Goal: Information Seeking & Learning: Learn about a topic

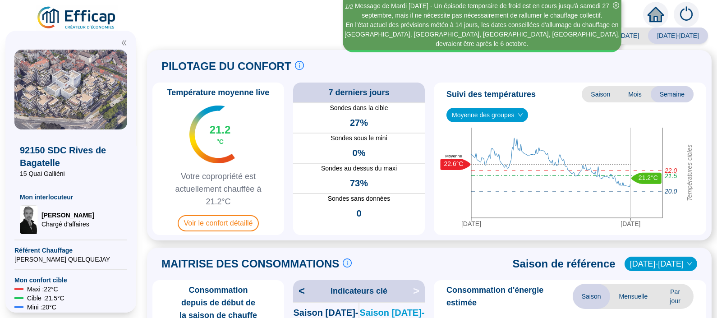
click at [211, 143] on img at bounding box center [212, 135] width 46 height 58
click at [216, 219] on span "Voir le confort détaillé" at bounding box center [219, 223] width 82 height 16
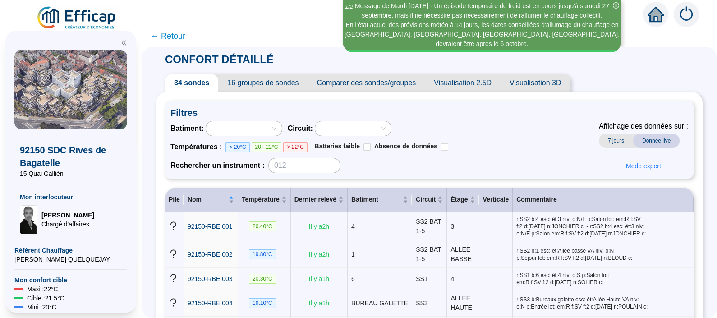
click at [286, 81] on span "16 groupes de sondes" at bounding box center [262, 83] width 89 height 18
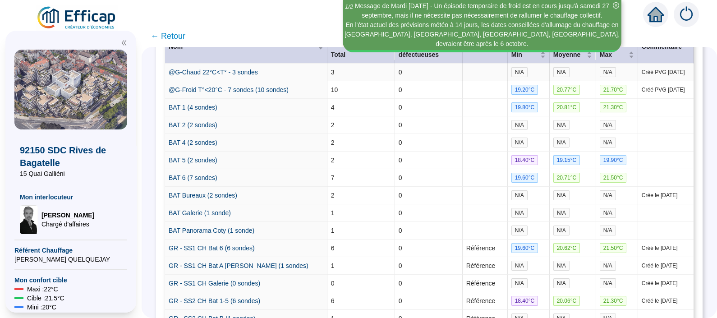
scroll to position [198, 0]
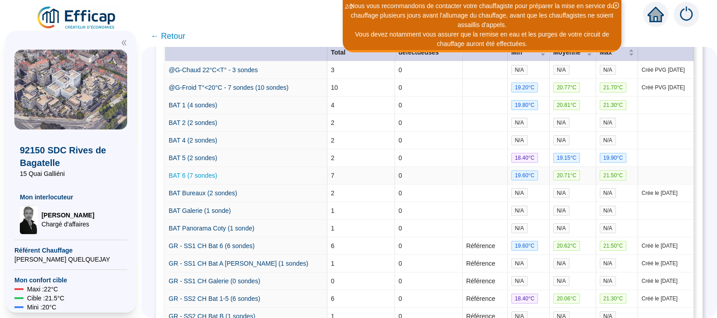
click at [202, 172] on link "BAT 6 (7 sondes)" at bounding box center [193, 175] width 49 height 7
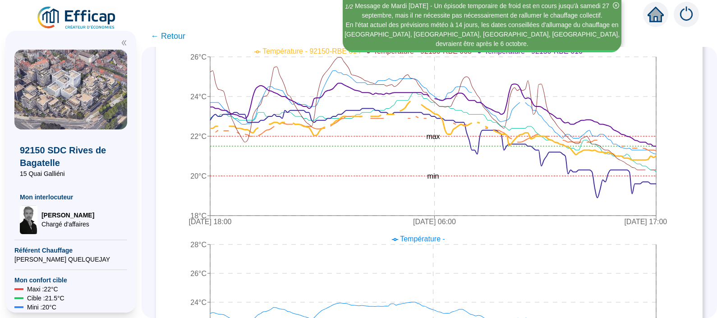
scroll to position [253, 0]
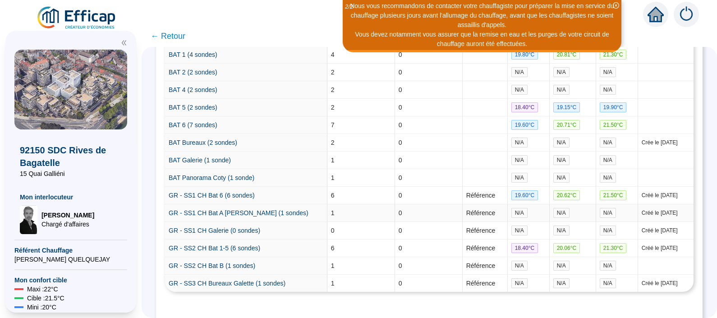
scroll to position [254, 0]
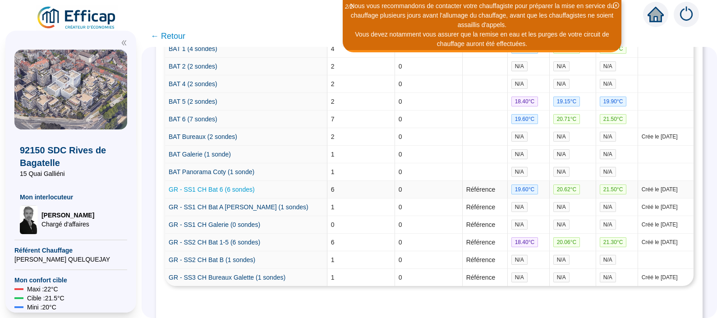
click at [216, 186] on link "GR - SS1 CH Bat 6 (6 sondes)" at bounding box center [212, 189] width 86 height 7
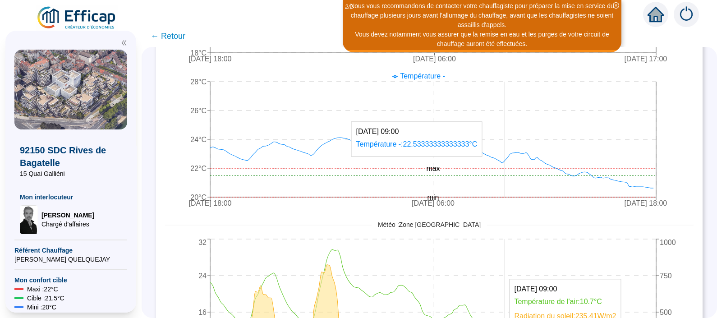
scroll to position [410, 0]
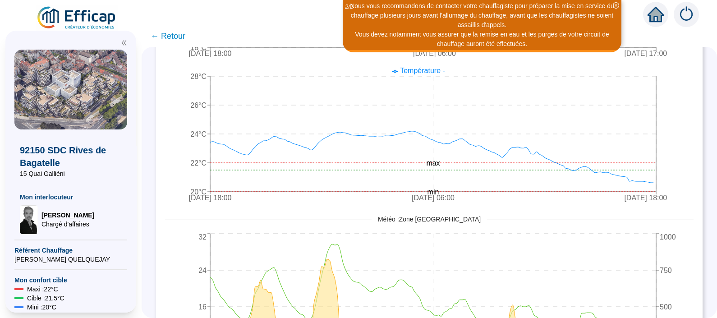
click at [175, 37] on span "← Retour" at bounding box center [168, 36] width 35 height 13
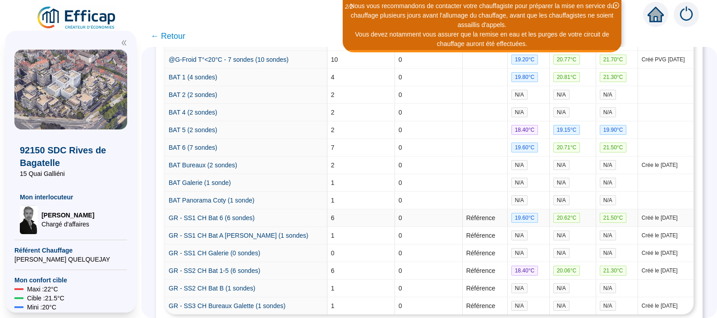
scroll to position [277, 0]
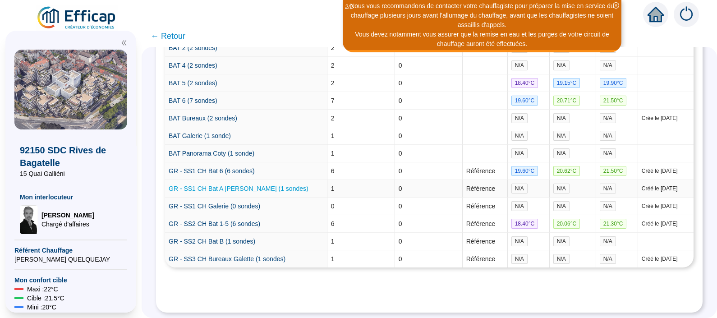
click at [226, 185] on link "GR - SS1 CH Bat A [PERSON_NAME] (1 sondes)" at bounding box center [239, 188] width 140 height 7
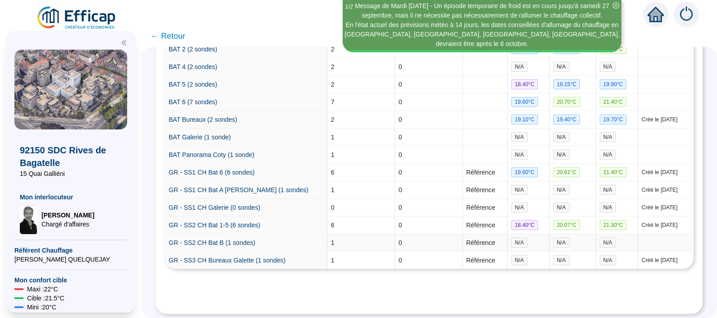
scroll to position [272, 0]
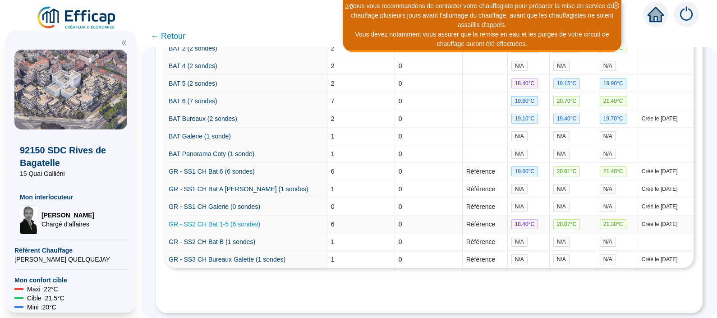
click at [232, 221] on link "GR - SS2 CH Bat 1-5 (6 sondes)" at bounding box center [215, 224] width 92 height 7
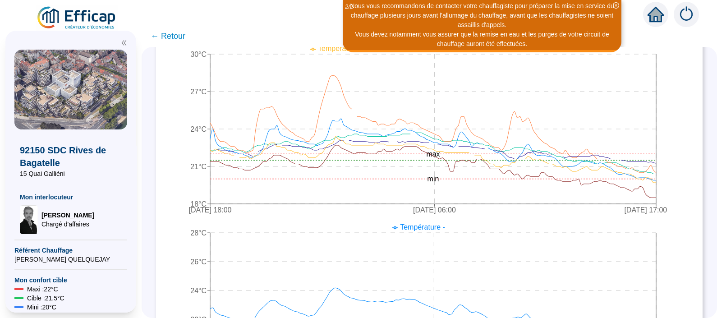
scroll to position [248, 0]
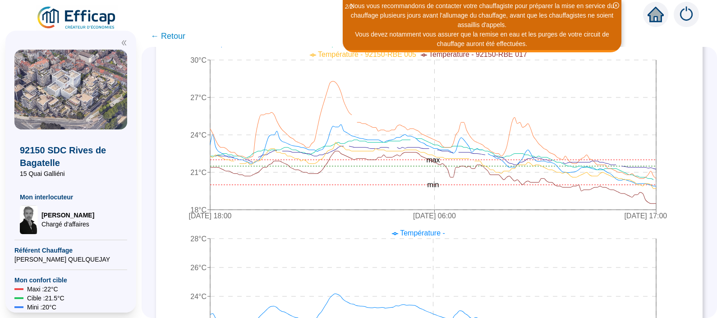
click at [176, 38] on span "← Retour" at bounding box center [168, 36] width 35 height 13
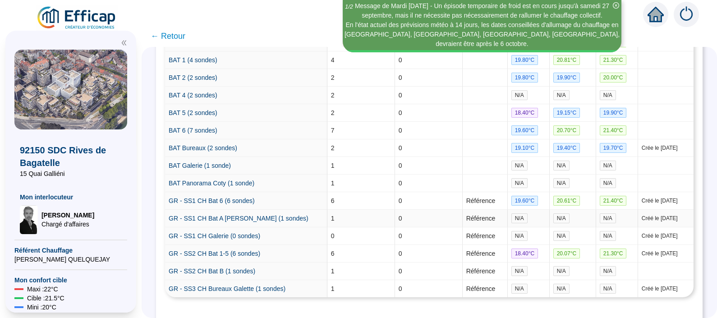
scroll to position [244, 0]
click at [230, 267] on link "GR - SS2 CH Bat B (1 sondes)" at bounding box center [212, 270] width 87 height 7
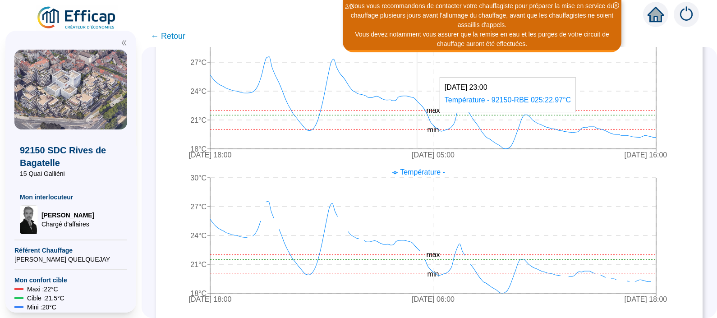
scroll to position [264, 0]
click at [179, 37] on span "← Retour" at bounding box center [168, 36] width 35 height 13
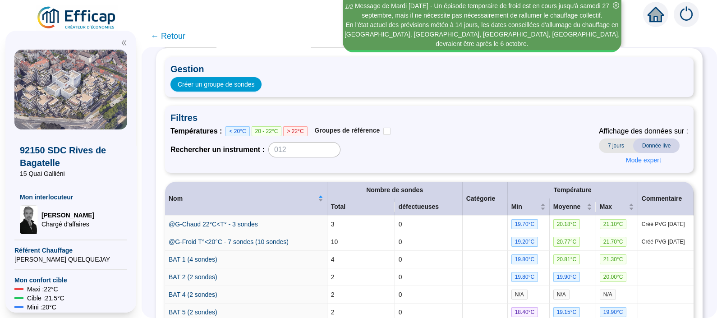
scroll to position [43, 0]
click at [599, 147] on span "7 jours" at bounding box center [616, 146] width 34 height 14
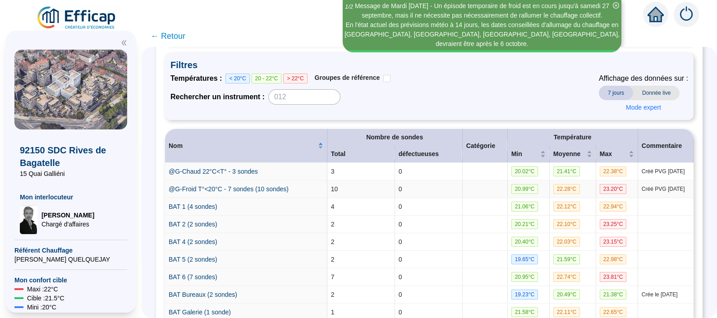
scroll to position [97, 0]
click at [656, 93] on span "Donnée live" at bounding box center [656, 93] width 46 height 14
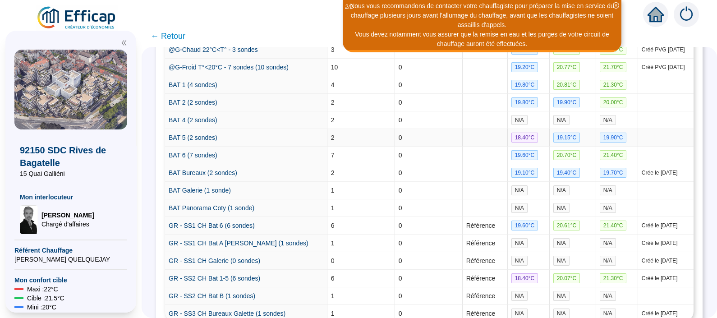
scroll to position [220, 0]
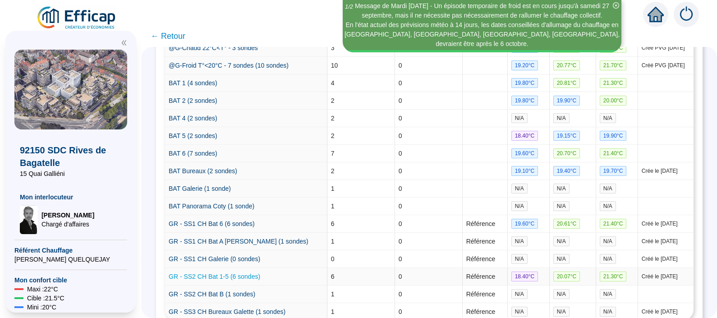
click at [237, 273] on link "GR - SS2 CH Bat 1-5 (6 sondes)" at bounding box center [215, 276] width 92 height 7
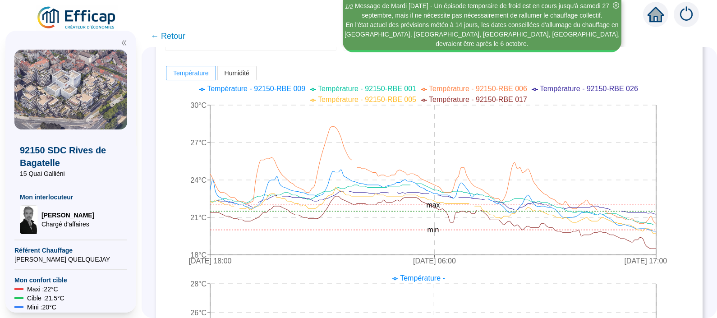
scroll to position [217, 0]
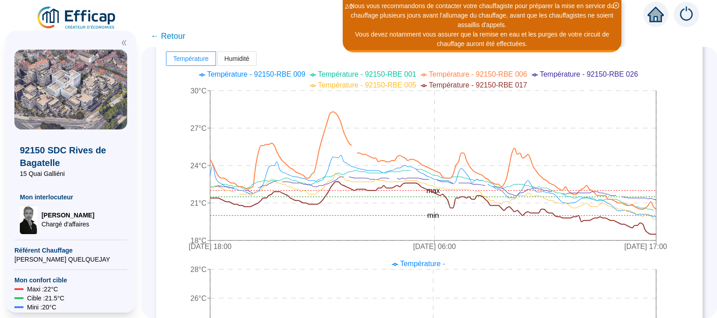
click at [499, 75] on span "Température - 92150-RBE 006" at bounding box center [478, 74] width 98 height 8
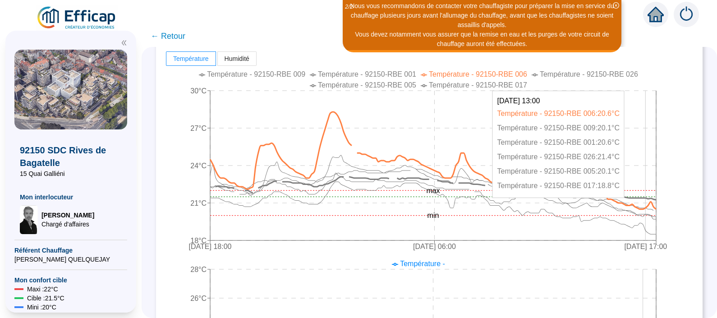
click at [654, 197] on icon at bounding box center [436, 188] width 441 height 23
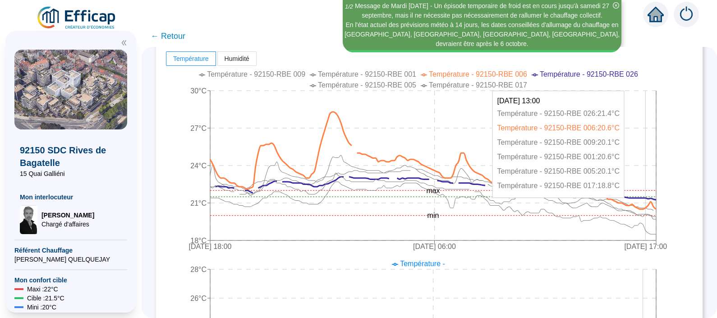
click at [654, 197] on icon at bounding box center [436, 188] width 441 height 23
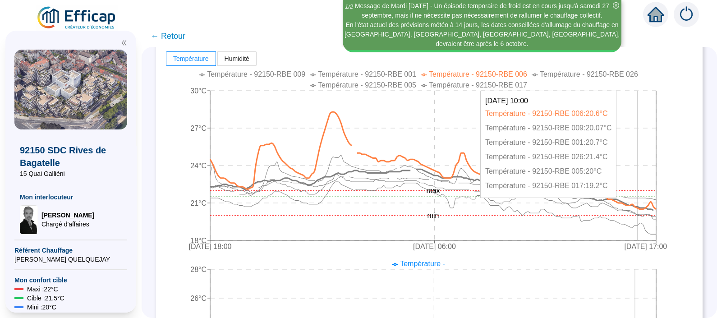
click at [647, 207] on icon at bounding box center [431, 189] width 443 height 41
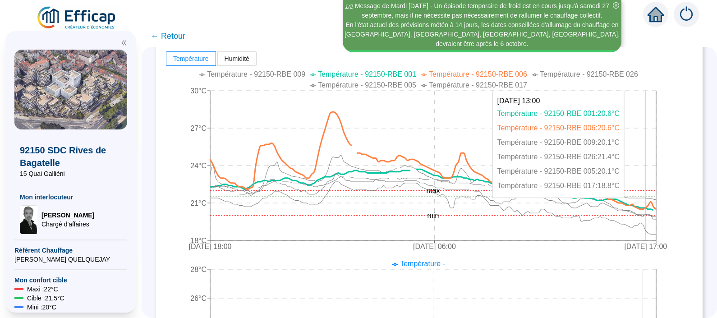
click at [651, 208] on icon at bounding box center [433, 160] width 446 height 97
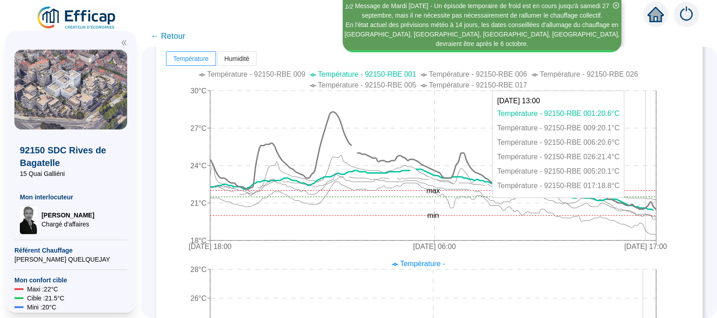
click at [653, 204] on icon "[DATE] 18:00 [DATE] 06:00 [DATE] 17:00 18°C 21°C 24°C 27°C 30°C min max" at bounding box center [420, 161] width 511 height 189
click at [654, 208] on icon at bounding box center [431, 189] width 443 height 41
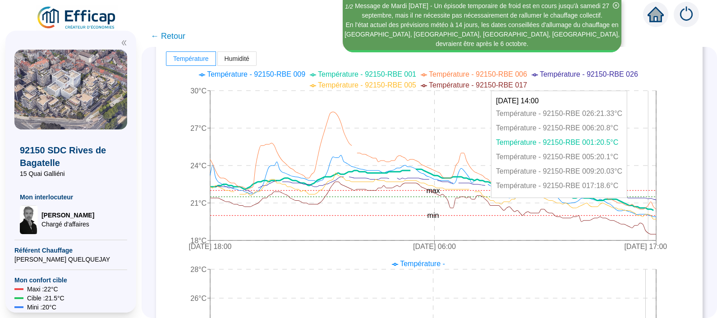
click at [654, 208] on icon at bounding box center [431, 189] width 443 height 41
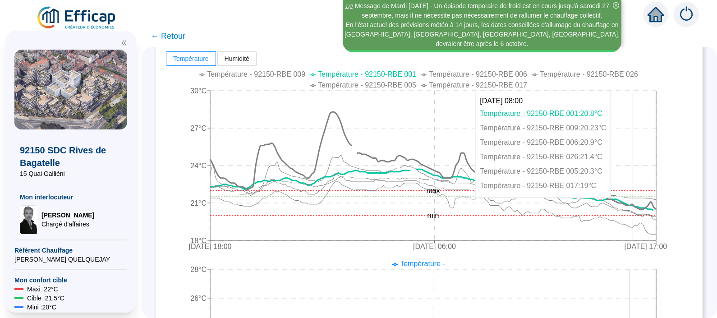
click at [641, 203] on icon at bounding box center [433, 160] width 446 height 97
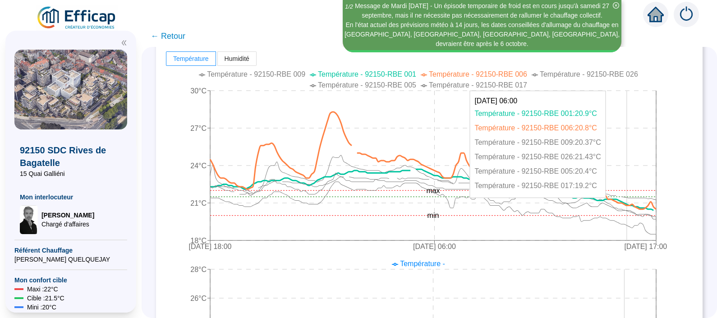
click at [636, 201] on icon "[DATE] 18:00 [DATE] 06:00 [DATE] 17:00 18°C 21°C 24°C 27°C 30°C min max" at bounding box center [420, 161] width 511 height 189
click at [631, 195] on icon "[DATE] 18:00 [DATE] 06:00 [DATE] 17:00 18°C 21°C 24°C 27°C 30°C min max" at bounding box center [420, 161] width 511 height 189
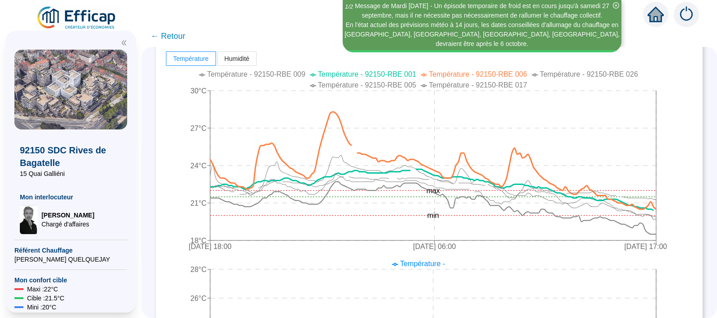
click at [511, 85] on span "Température - 92150-RBE 017" at bounding box center [478, 85] width 98 height 8
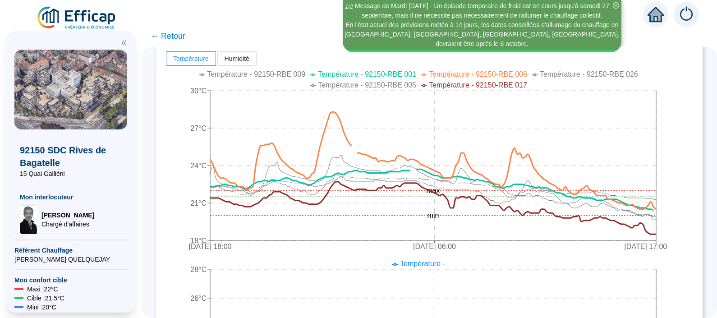
click at [511, 85] on span "Température - 92150-RBE 017" at bounding box center [478, 85] width 98 height 8
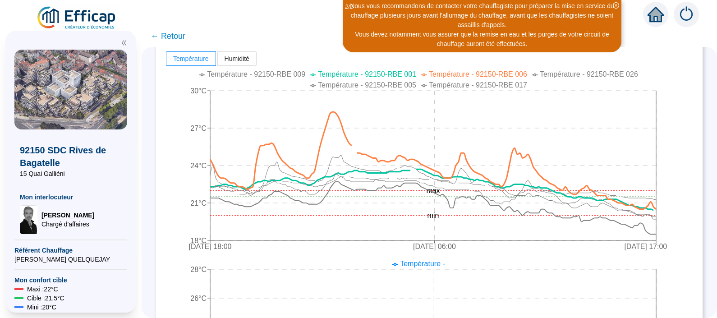
click at [457, 70] on span "Température - 92150-RBE 006" at bounding box center [478, 74] width 98 height 8
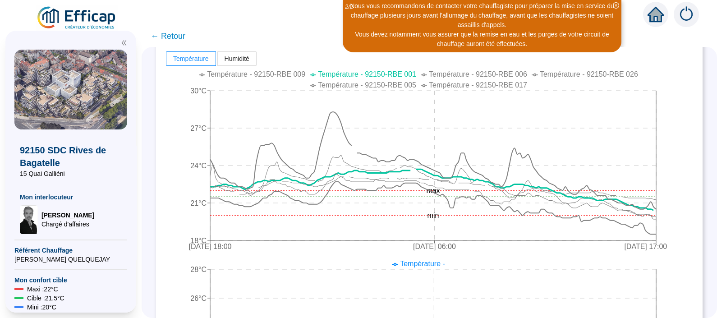
click at [388, 70] on span "Température - 92150-RBE 001" at bounding box center [367, 74] width 98 height 8
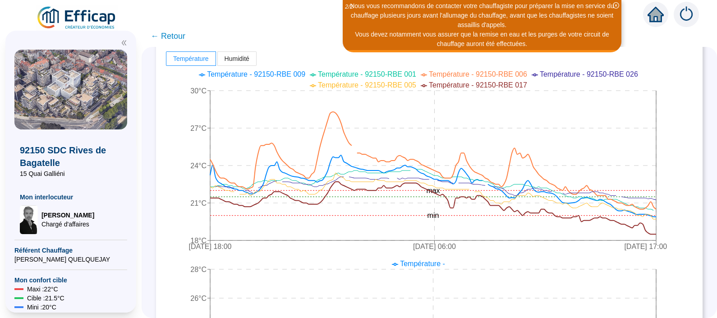
click at [300, 72] on span "Température - 92150-RBE 009" at bounding box center [256, 74] width 98 height 8
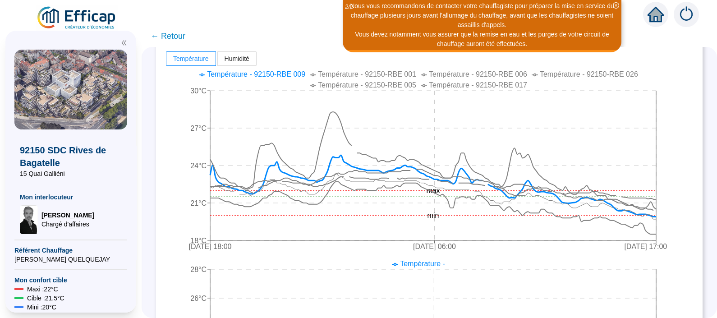
click at [587, 73] on span "Température - 92150-RBE 026" at bounding box center [589, 74] width 98 height 8
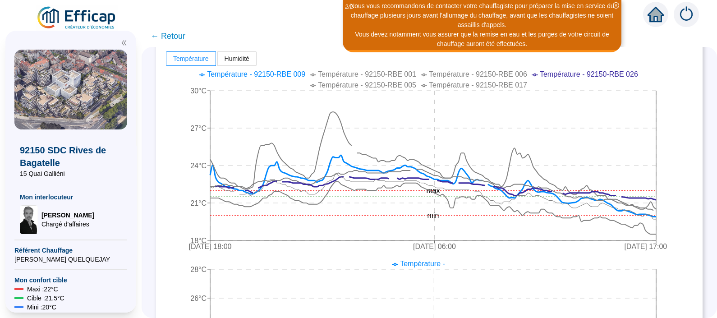
click at [587, 73] on span "Température - 92150-RBE 026" at bounding box center [589, 74] width 98 height 8
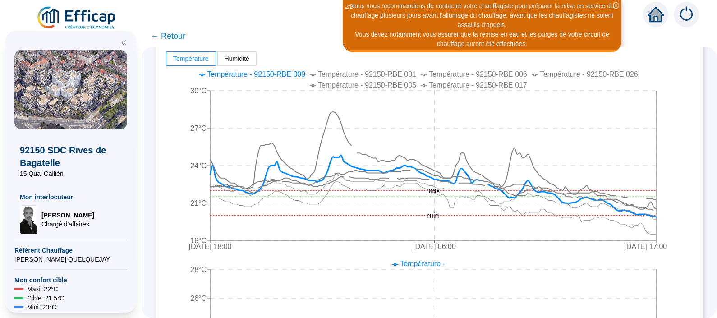
click at [275, 76] on span "Température - 92150-RBE 009" at bounding box center [256, 74] width 98 height 8
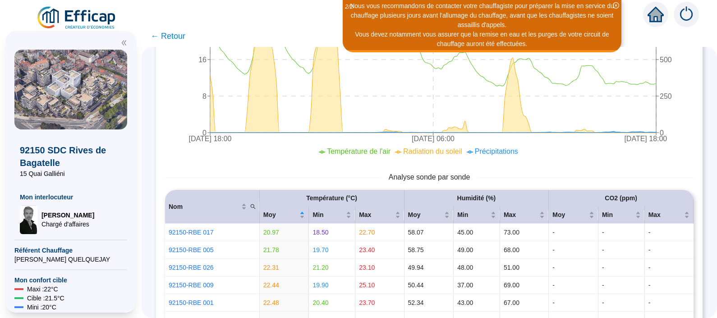
scroll to position [683, 0]
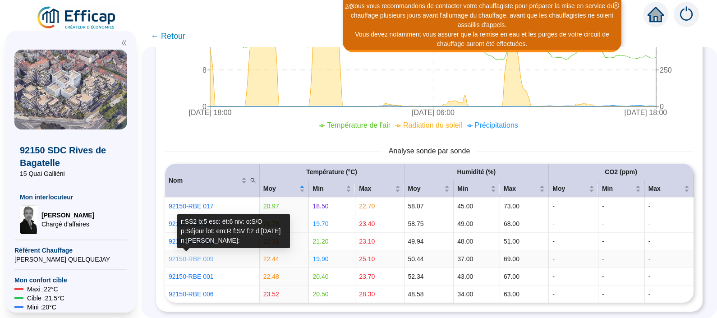
click at [203, 255] on link "92150-RBE 009" at bounding box center [191, 258] width 45 height 7
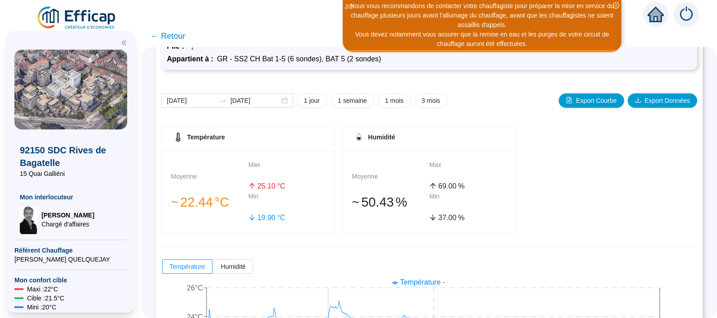
scroll to position [68, 0]
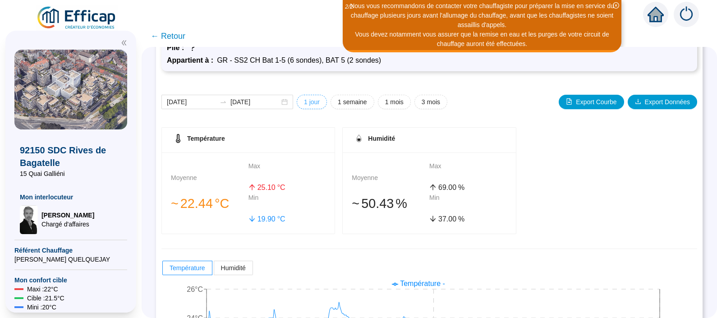
click at [324, 106] on button "1 jour" at bounding box center [312, 102] width 30 height 14
type input "[DATE]"
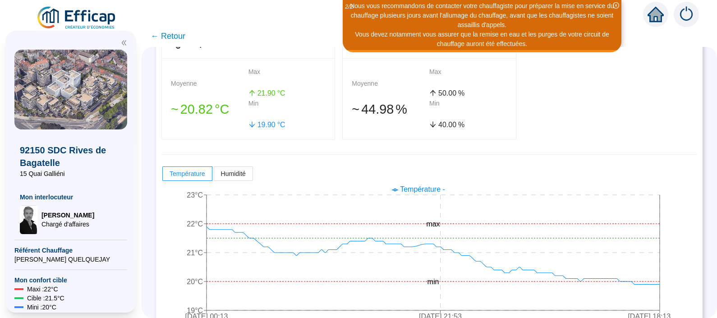
scroll to position [182, 0]
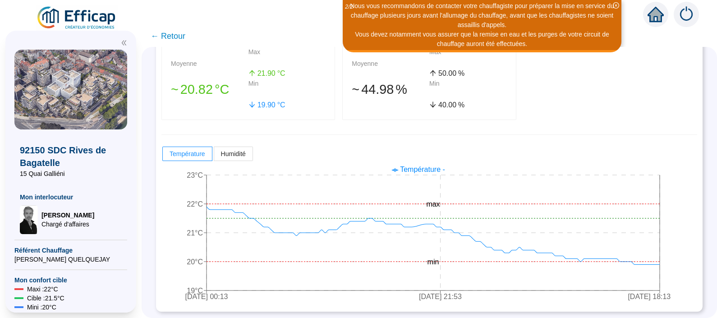
click at [184, 35] on span "← Retour" at bounding box center [168, 36] width 35 height 13
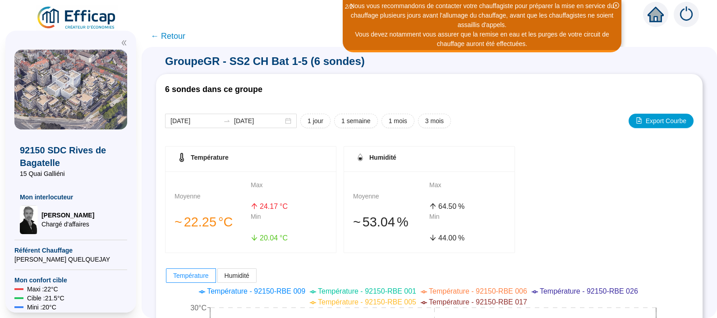
click at [183, 38] on span "← Retour" at bounding box center [168, 36] width 35 height 13
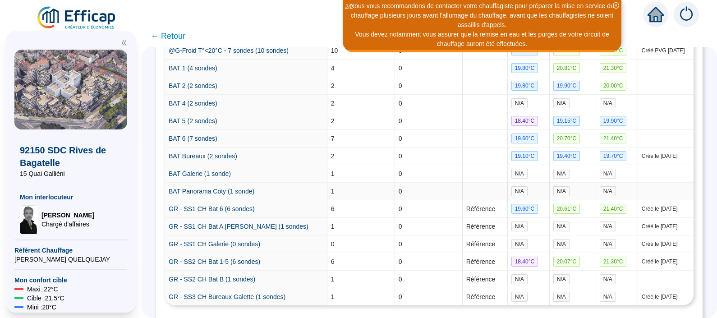
scroll to position [235, 0]
click at [233, 222] on link "GR - SS1 CH Bat A [PERSON_NAME] (1 sondes)" at bounding box center [239, 225] width 140 height 7
